Goal: Task Accomplishment & Management: Manage account settings

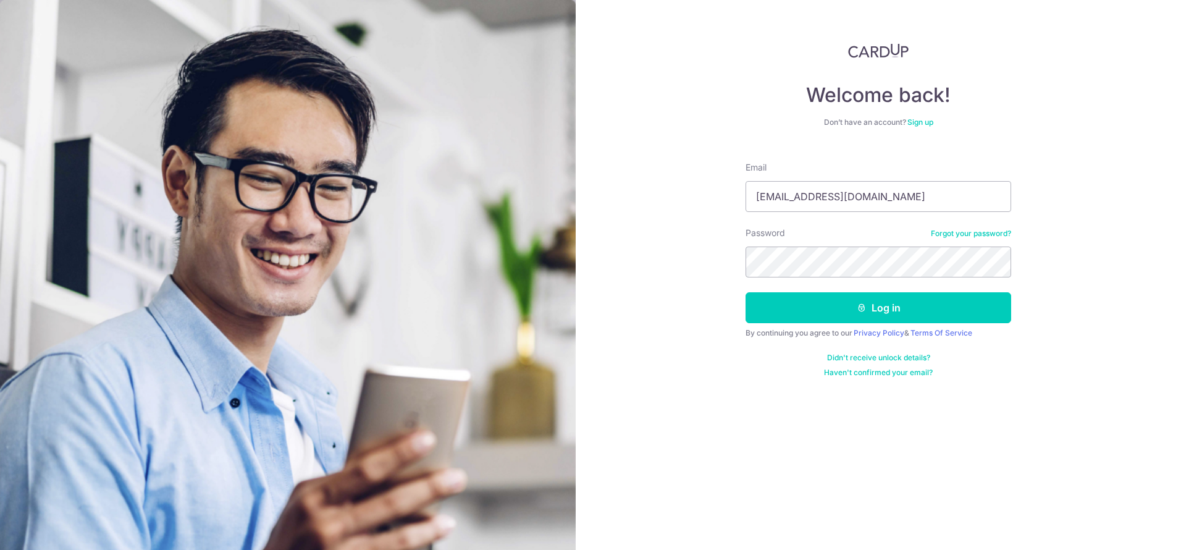
type input "[EMAIL_ADDRESS][DOMAIN_NAME]"
click at [944, 305] on button "Log in" at bounding box center [878, 307] width 266 height 31
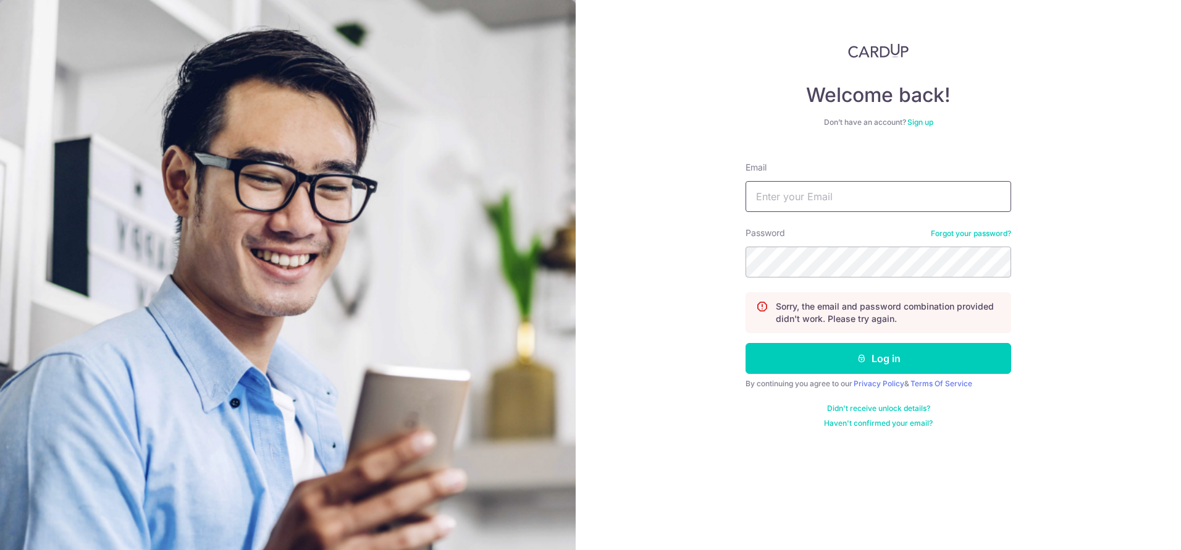
click at [837, 200] on input "Email" at bounding box center [878, 196] width 266 height 31
type input "[EMAIL_ADDRESS][DOMAIN_NAME]"
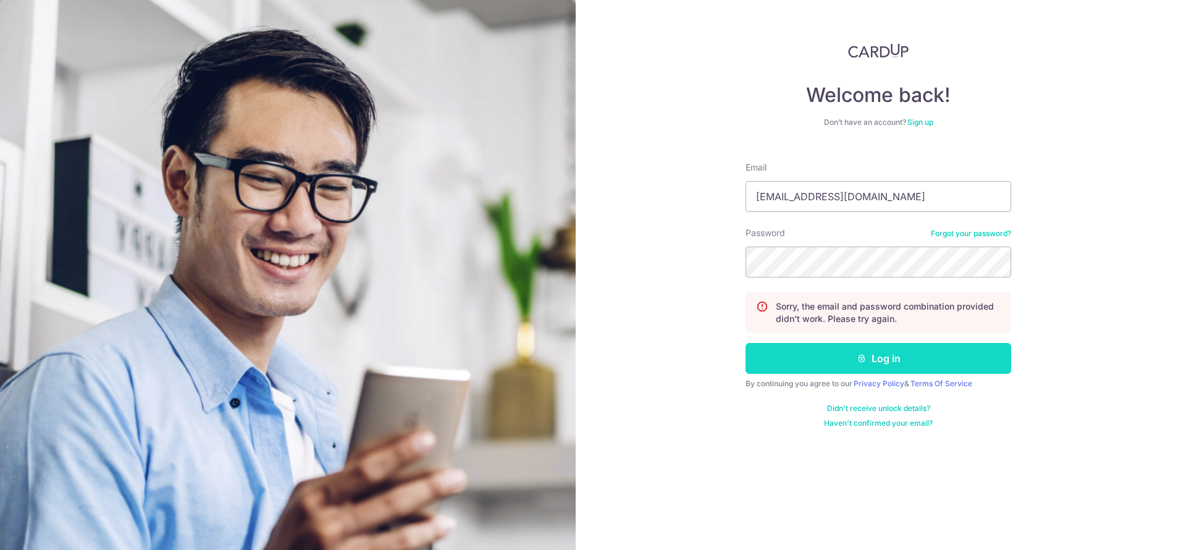
click at [987, 348] on button "Log in" at bounding box center [878, 358] width 266 height 31
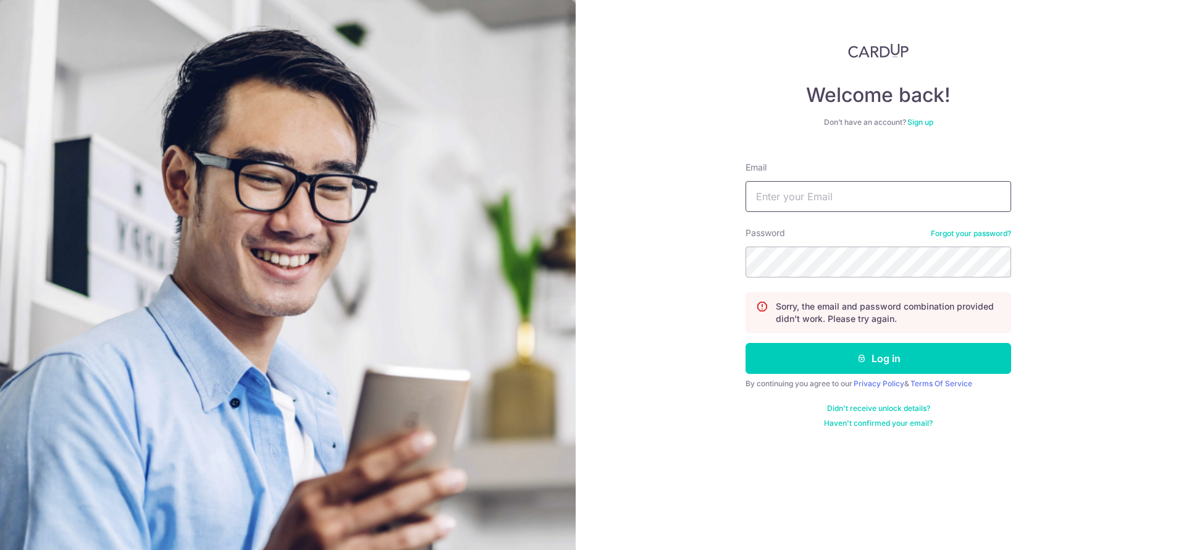
click at [805, 193] on input "Email" at bounding box center [878, 196] width 266 height 31
type input "[EMAIL_ADDRESS][DOMAIN_NAME]"
click at [745, 343] on button "Log in" at bounding box center [878, 358] width 266 height 31
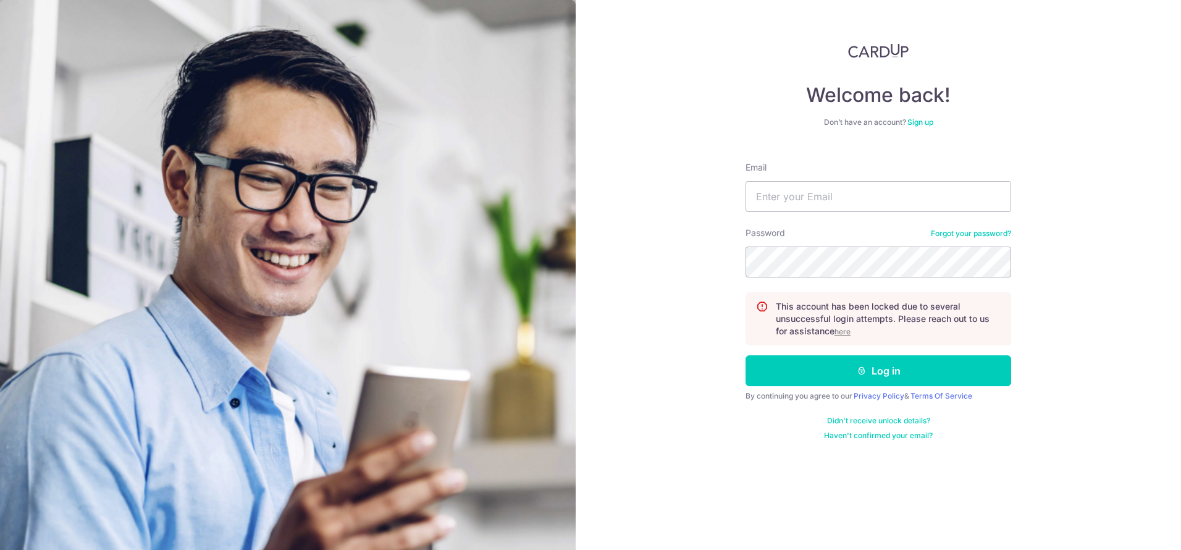
click at [839, 332] on u "here" at bounding box center [842, 331] width 16 height 9
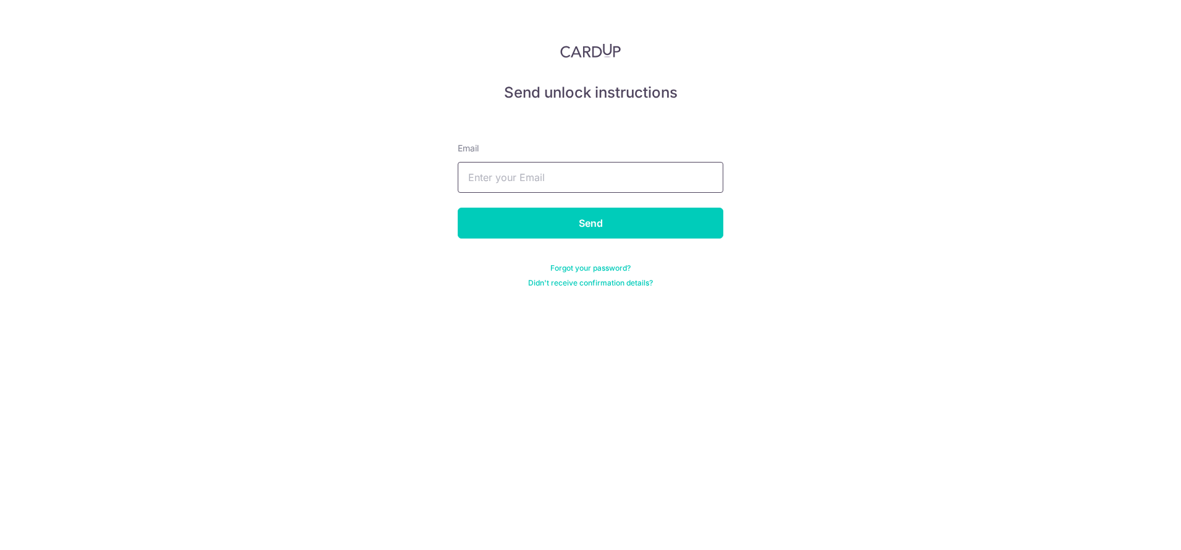
click at [606, 174] on input "text" at bounding box center [591, 177] width 266 height 31
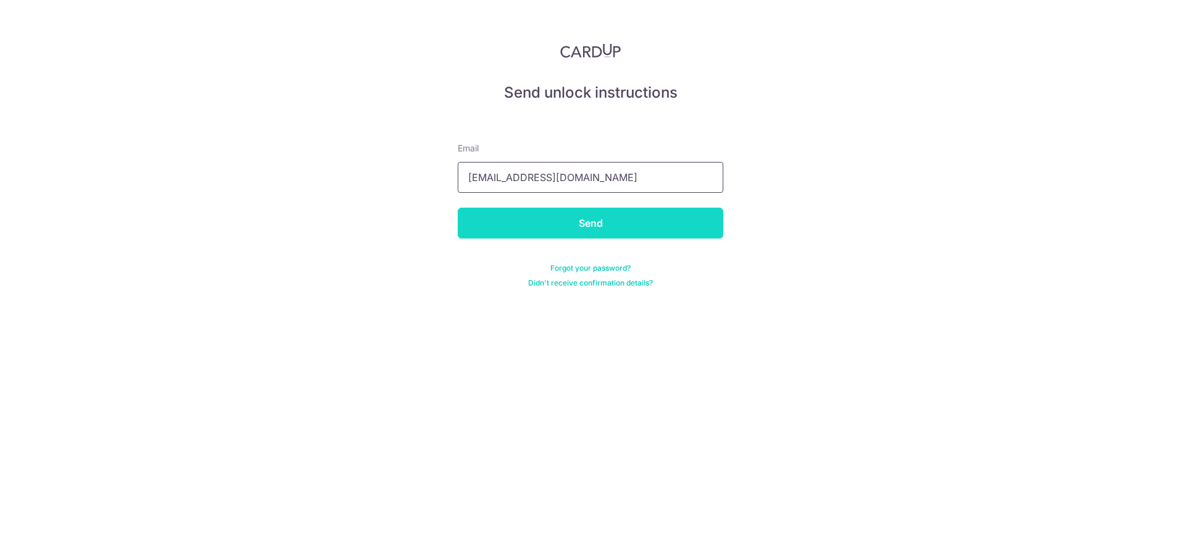
type input "[EMAIL_ADDRESS][DOMAIN_NAME]"
click at [628, 230] on input "Send" at bounding box center [591, 223] width 266 height 31
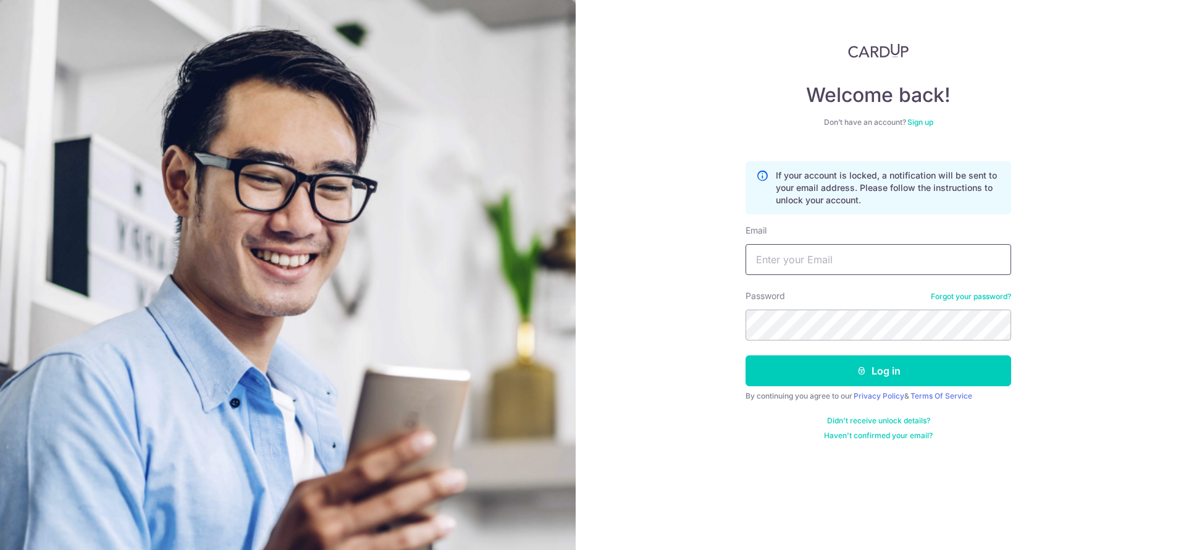
click at [863, 269] on input "Email" at bounding box center [878, 259] width 266 height 31
click at [853, 267] on input "Email" at bounding box center [878, 259] width 266 height 31
type input "0855789019"
